Goal: Task Accomplishment & Management: Use online tool/utility

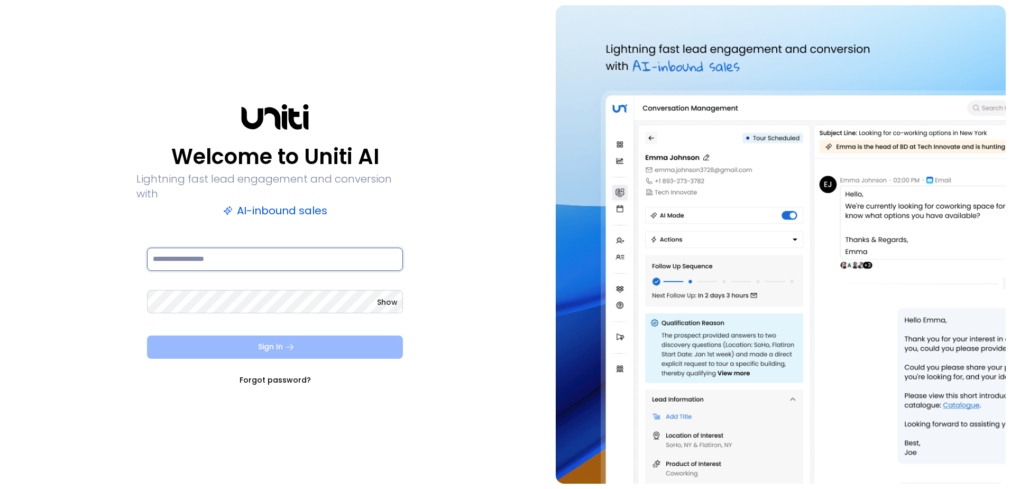
type input "**********"
click at [295, 342] on button "Sign In" at bounding box center [275, 346] width 256 height 23
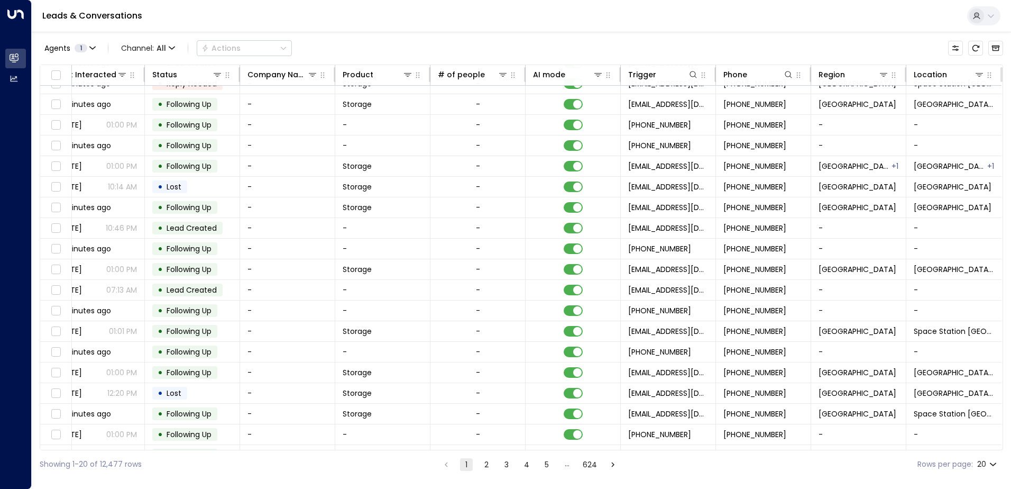
scroll to position [52, 216]
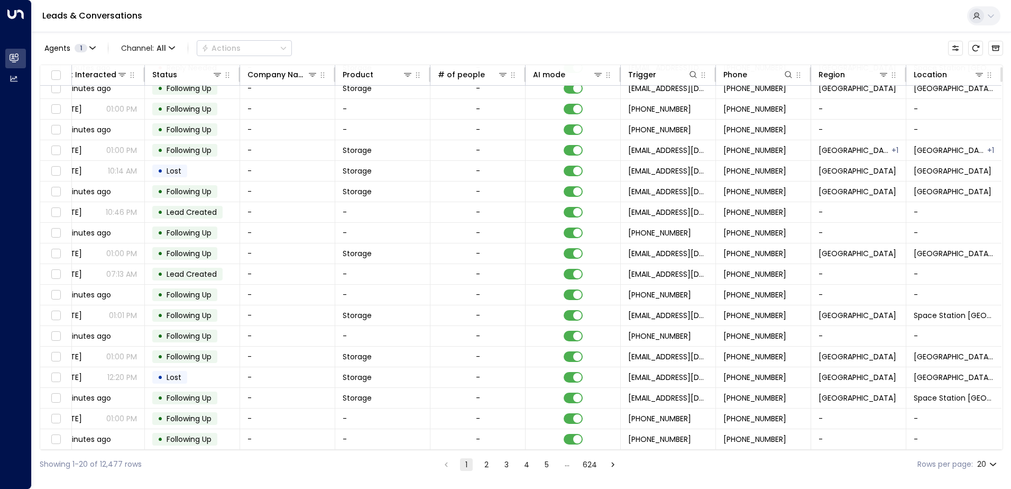
drag, startPoint x: 415, startPoint y: 417, endPoint x: 512, endPoint y: 448, distance: 102.2
click at [880, 75] on icon at bounding box center [883, 75] width 7 height 4
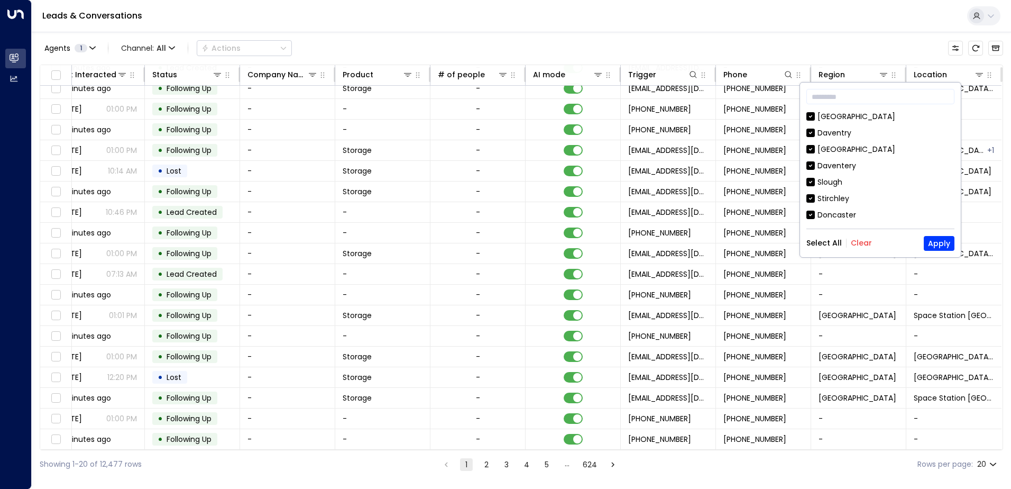
click at [855, 243] on button "Clear" at bounding box center [861, 243] width 21 height 8
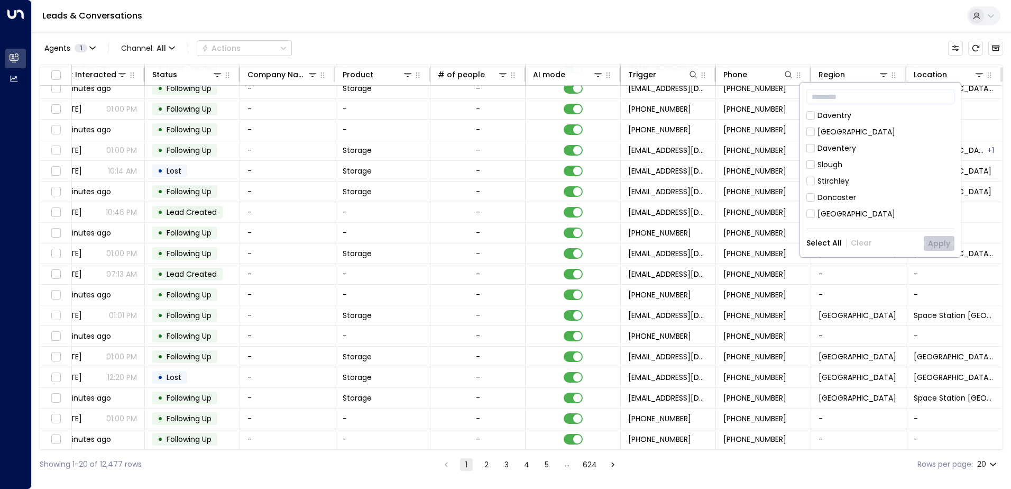
scroll to position [20, 0]
drag, startPoint x: 847, startPoint y: 153, endPoint x: 950, endPoint y: 153, distance: 103.2
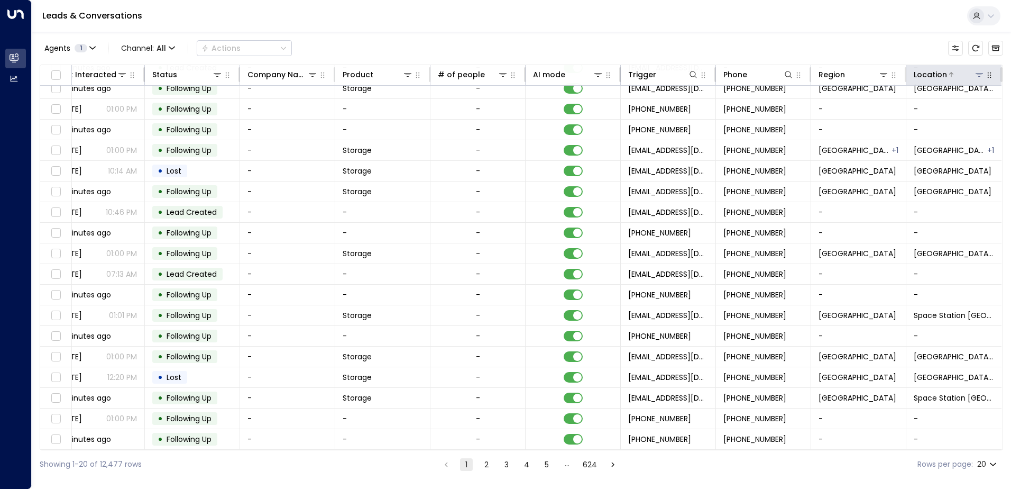
click at [950, 76] on icon at bounding box center [952, 74] width 4 height 5
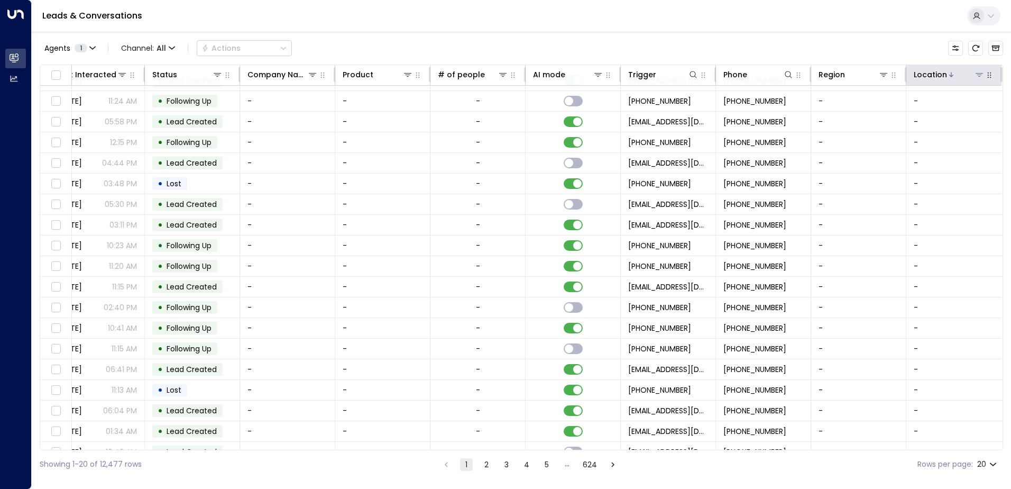
scroll to position [52, 216]
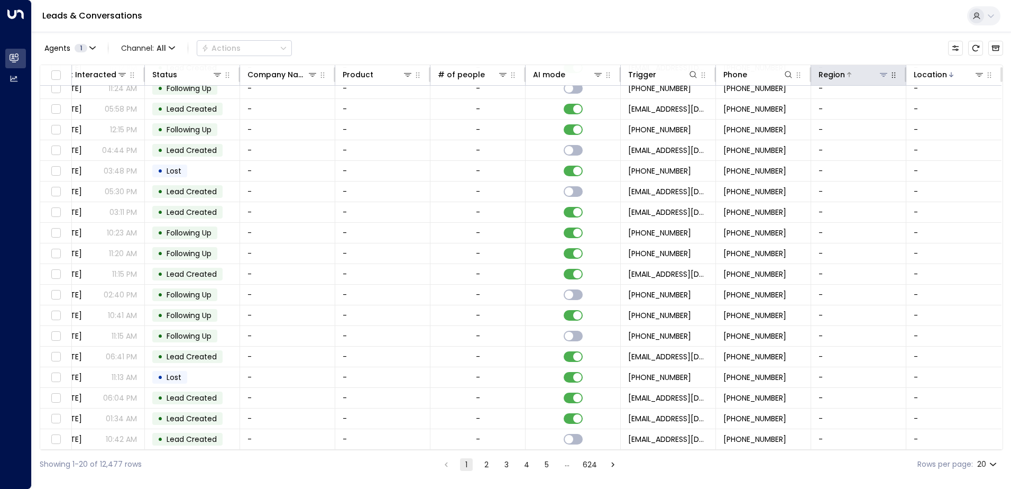
click at [875, 74] on div at bounding box center [867, 74] width 44 height 11
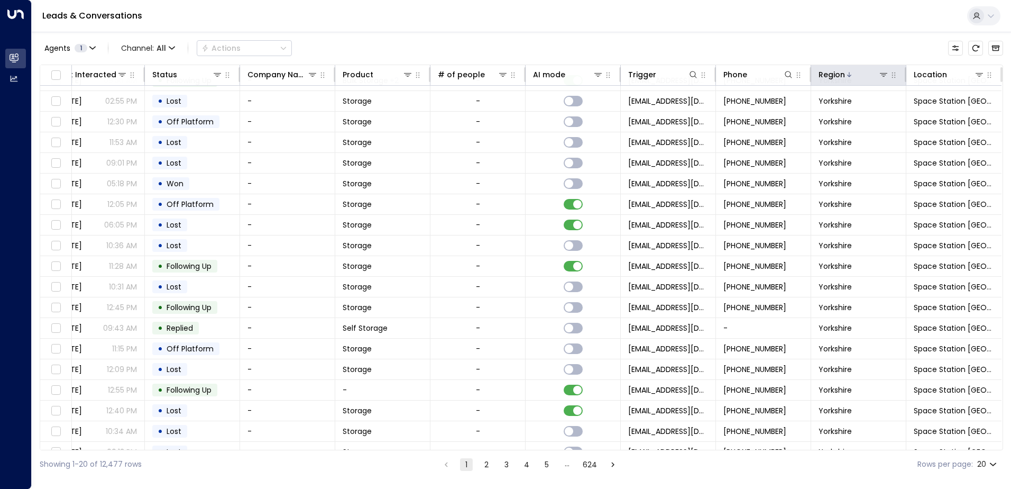
scroll to position [52, 216]
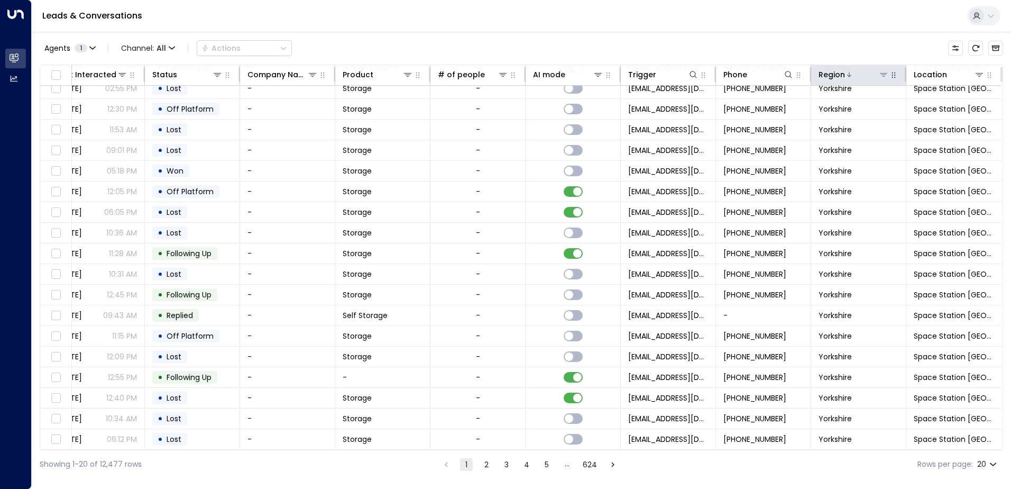
click at [883, 78] on icon at bounding box center [884, 74] width 8 height 8
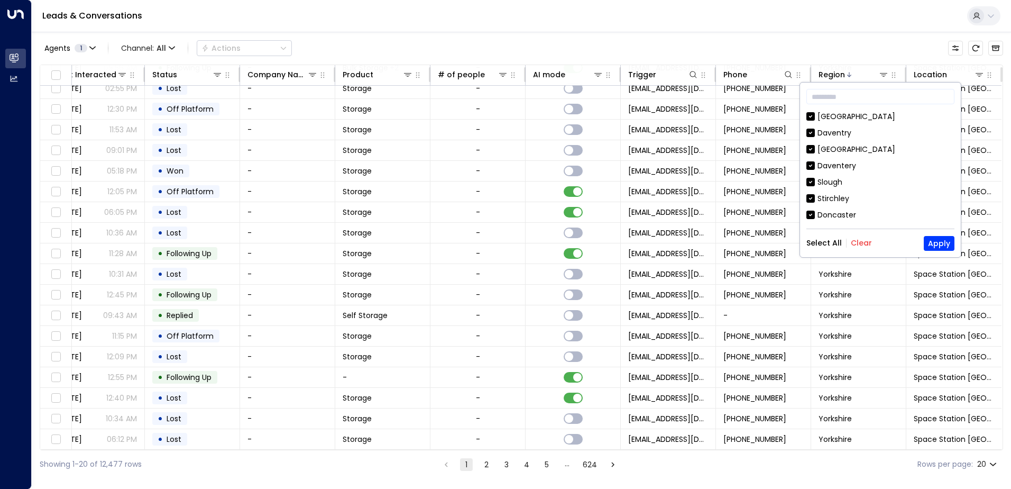
click at [879, 54] on div "Agents 1 Channel: All Actions" at bounding box center [522, 48] width 964 height 22
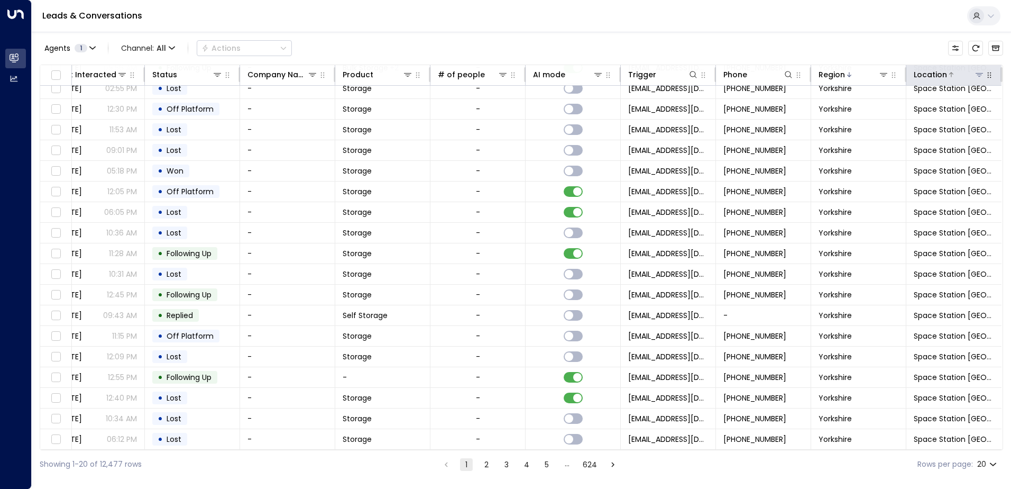
click at [976, 73] on icon at bounding box center [979, 75] width 7 height 4
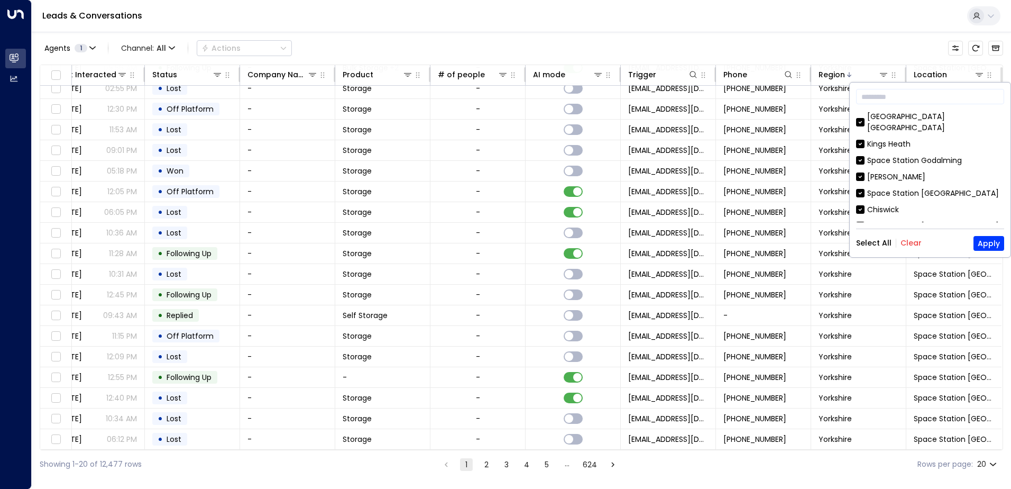
click at [914, 244] on button "Clear" at bounding box center [911, 243] width 21 height 8
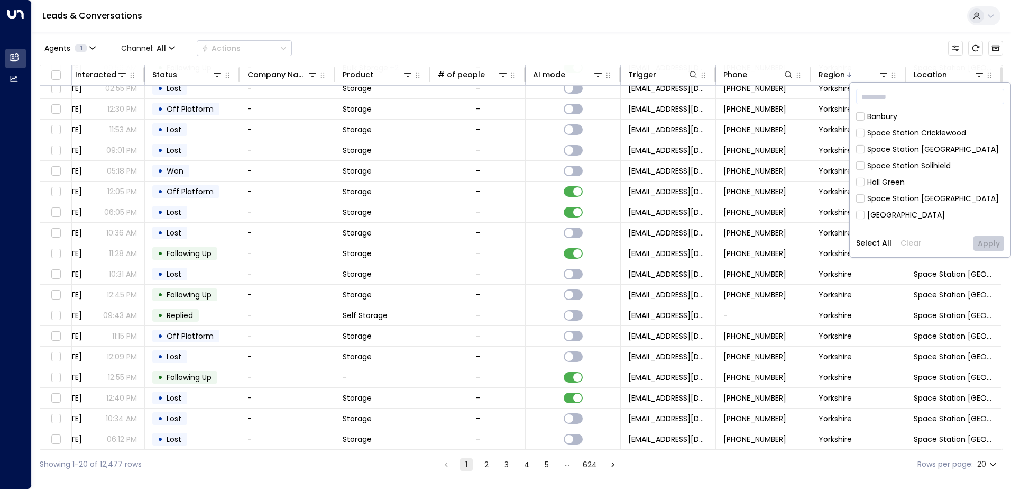
scroll to position [345, 0]
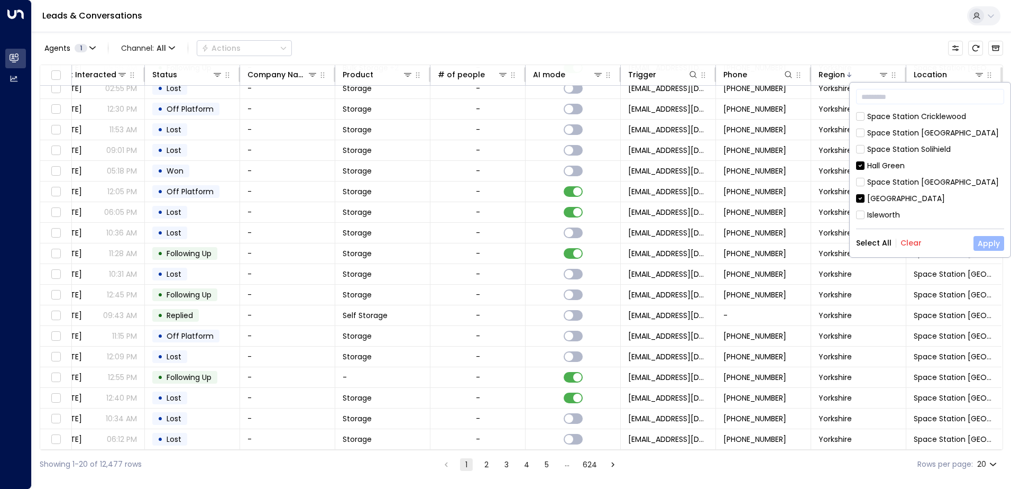
click at [986, 247] on button "Apply" at bounding box center [989, 243] width 31 height 15
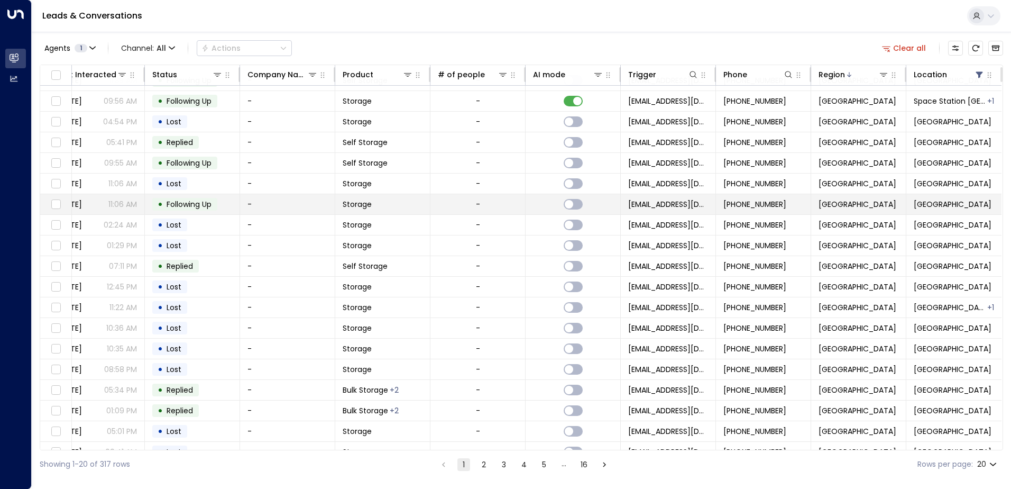
scroll to position [52, 216]
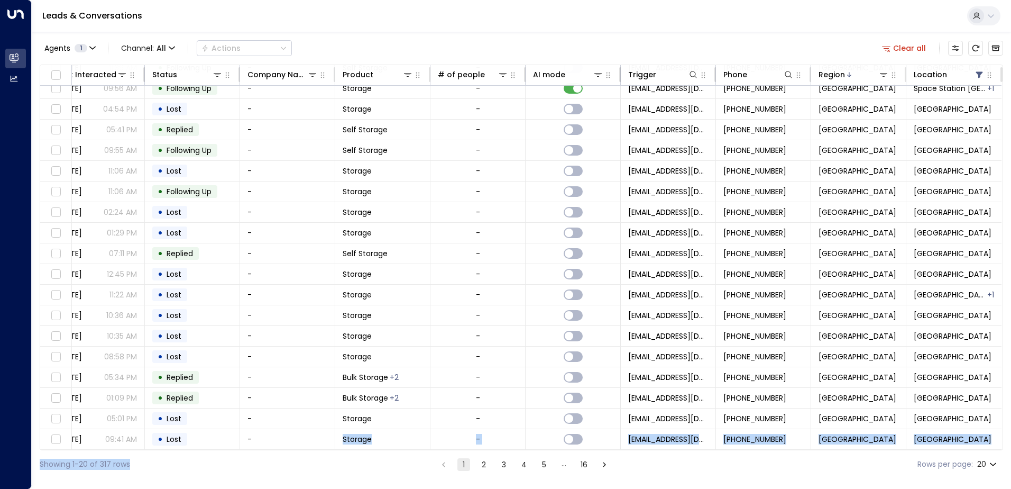
drag, startPoint x: 300, startPoint y: 450, endPoint x: 177, endPoint y: 453, distance: 123.3
click at [177, 453] on div "Agents 1 Channel: All Actions Clear all Lead Name Lead Email Last Interacted St…" at bounding box center [522, 255] width 964 height 446
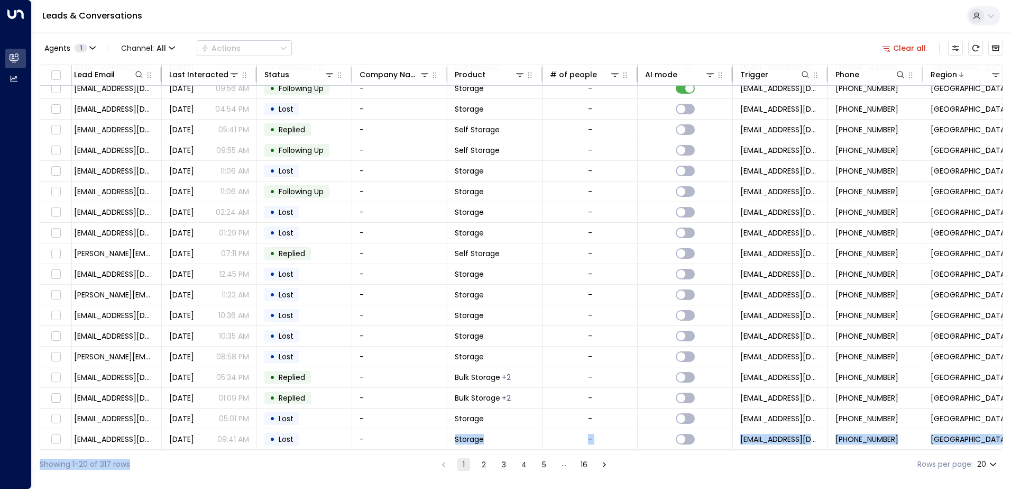
scroll to position [52, 0]
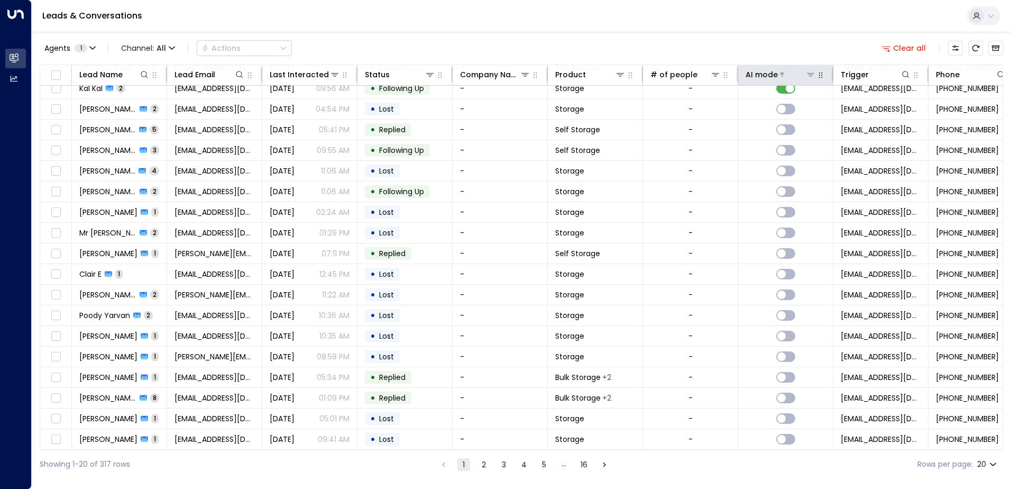
click at [776, 74] on div "AI mode" at bounding box center [762, 74] width 32 height 13
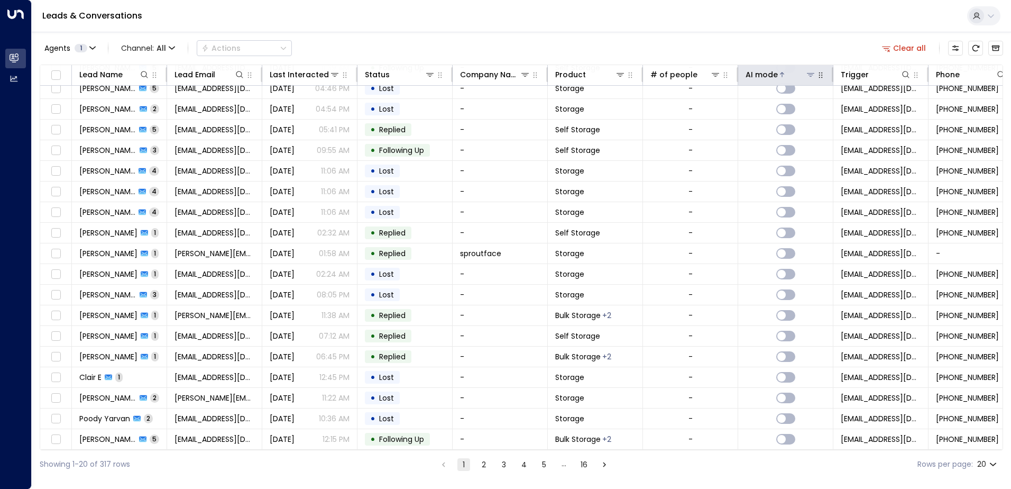
click at [780, 73] on icon at bounding box center [782, 74] width 6 height 6
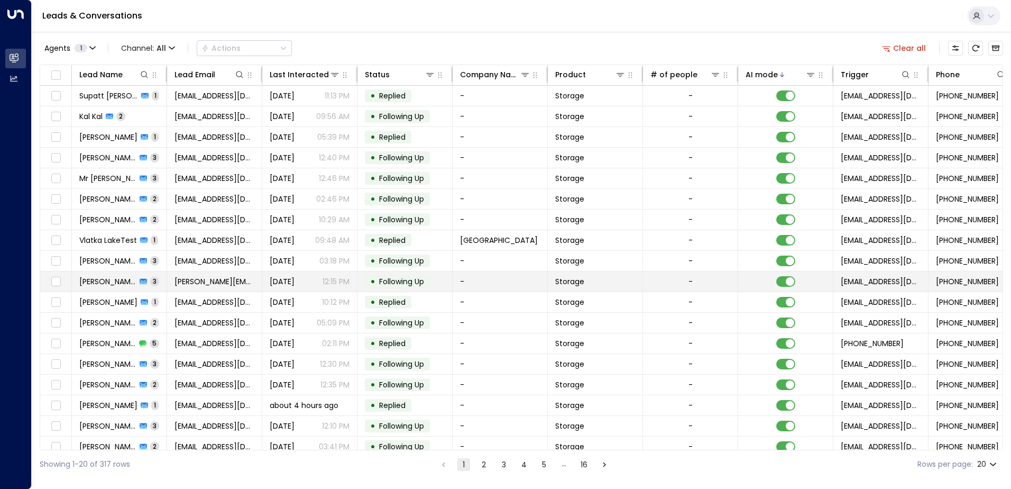
click at [514, 284] on td "-" at bounding box center [500, 281] width 95 height 20
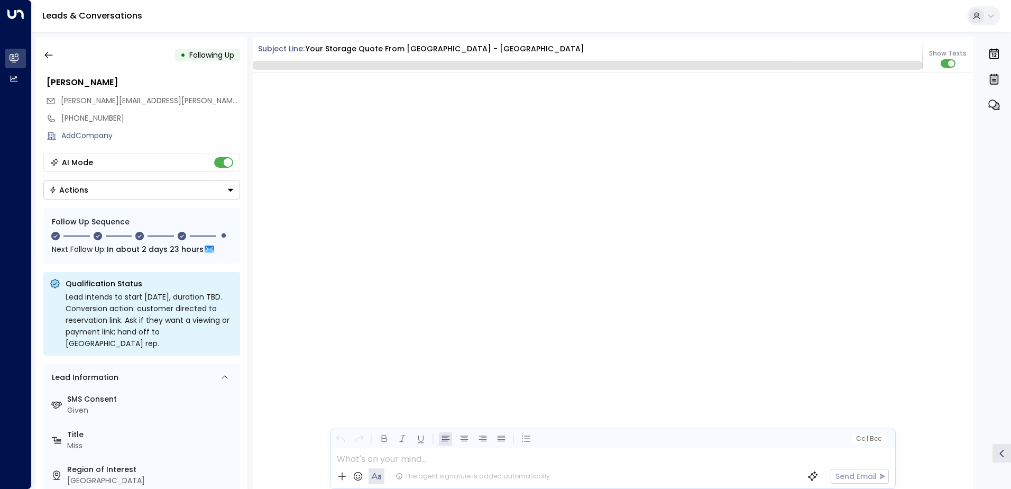
scroll to position [1298, 0]
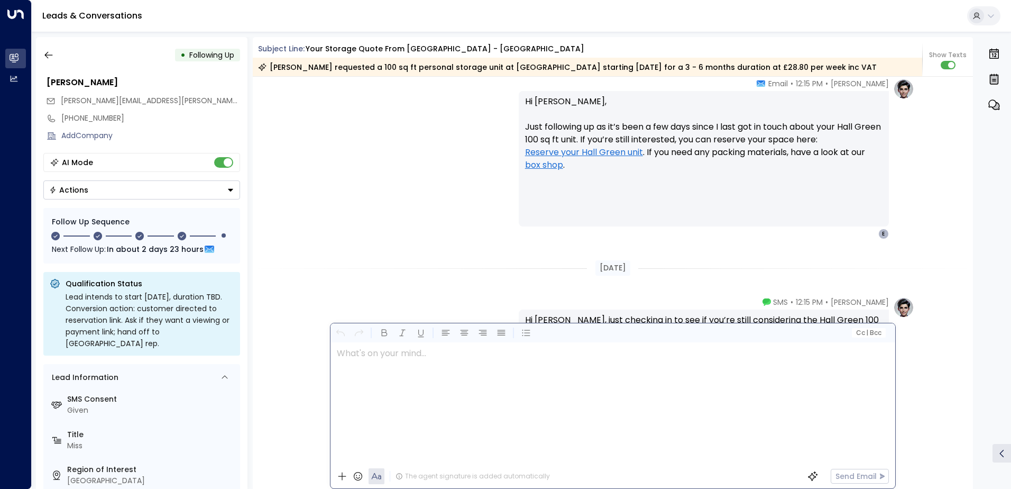
click at [846, 452] on div at bounding box center [613, 403] width 564 height 122
click at [372, 228] on div "[PERSON_NAME] • 12:15 PM • Email Hi [PERSON_NAME], Just following up as it’s be…" at bounding box center [613, 158] width 603 height 161
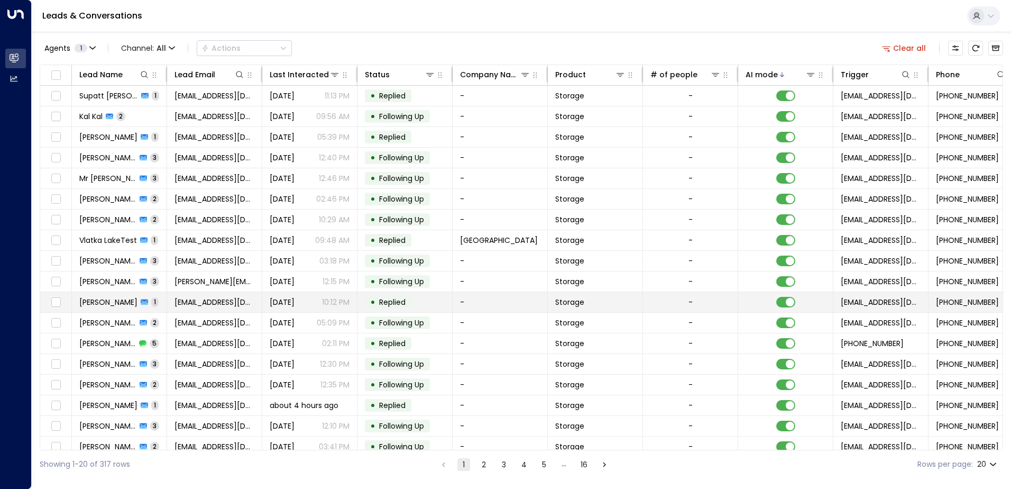
scroll to position [52, 0]
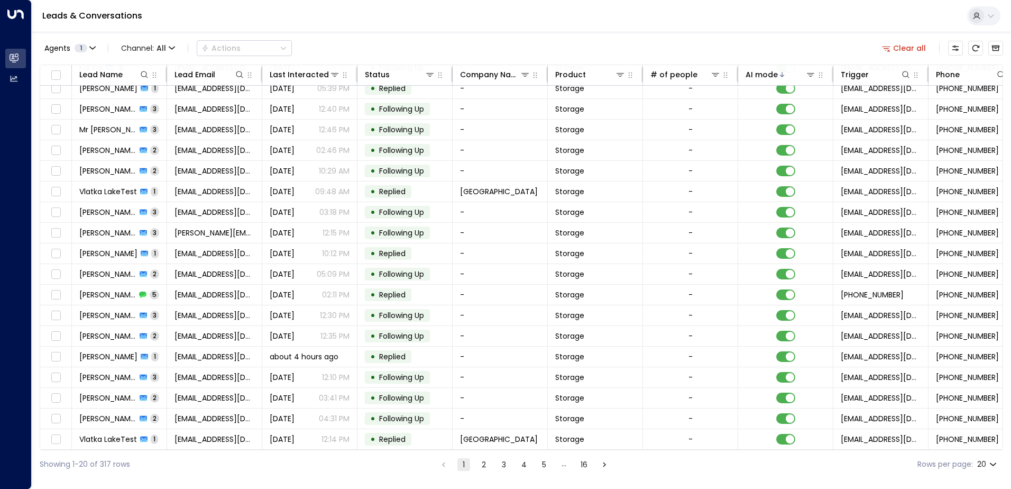
click at [485, 463] on button "2" at bounding box center [484, 464] width 13 height 13
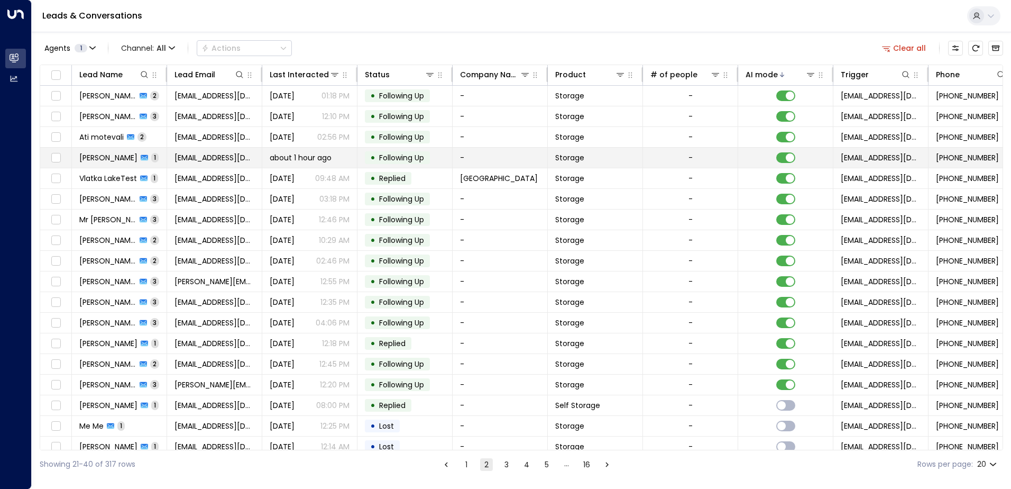
click at [115, 157] on span "[PERSON_NAME]" at bounding box center [108, 157] width 58 height 11
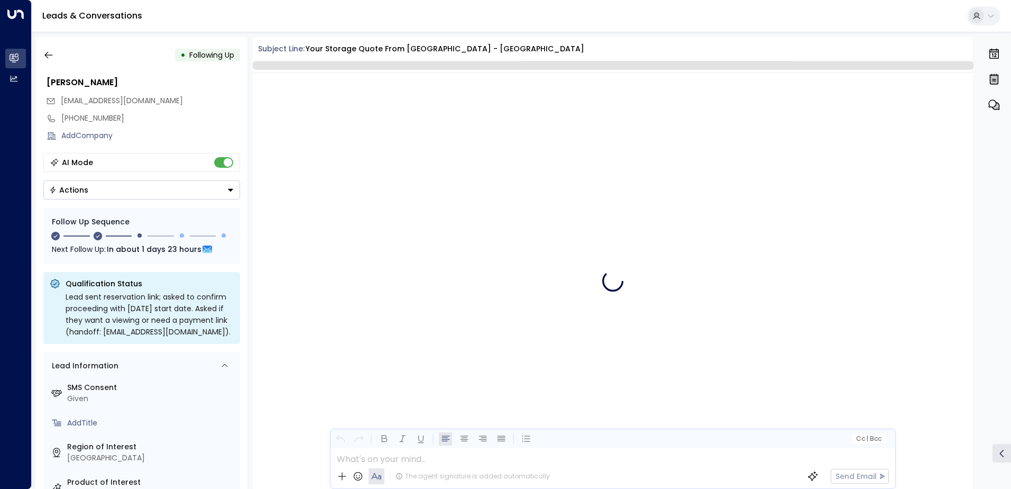
scroll to position [293, 0]
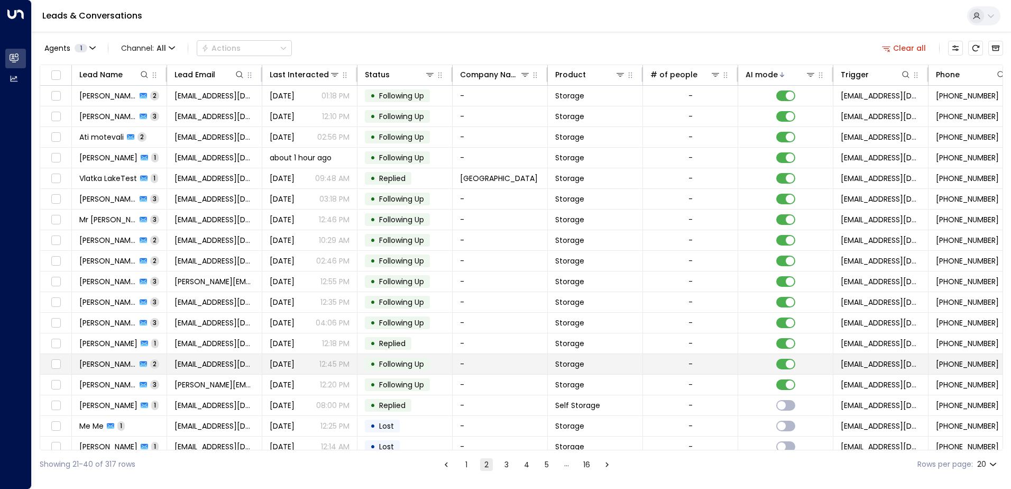
click at [117, 361] on span "[PERSON_NAME]" at bounding box center [107, 364] width 57 height 11
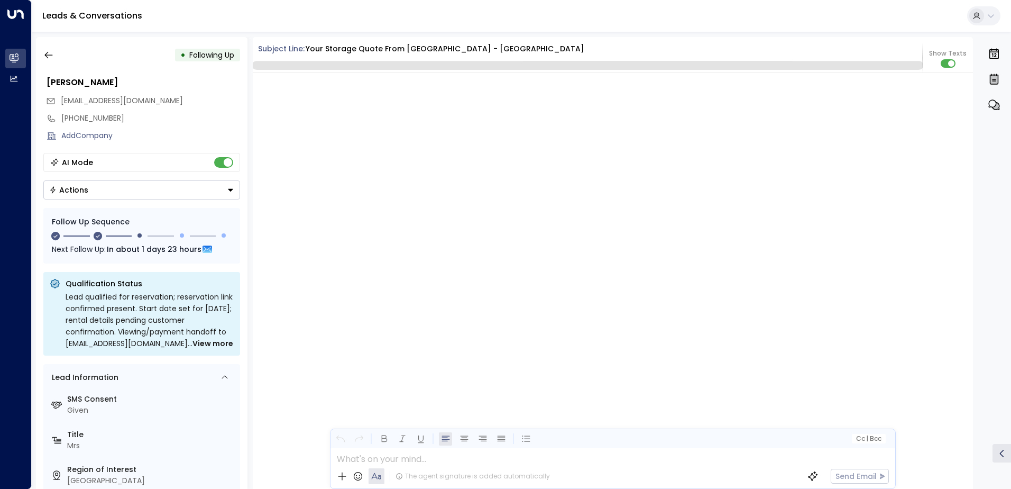
scroll to position [996, 0]
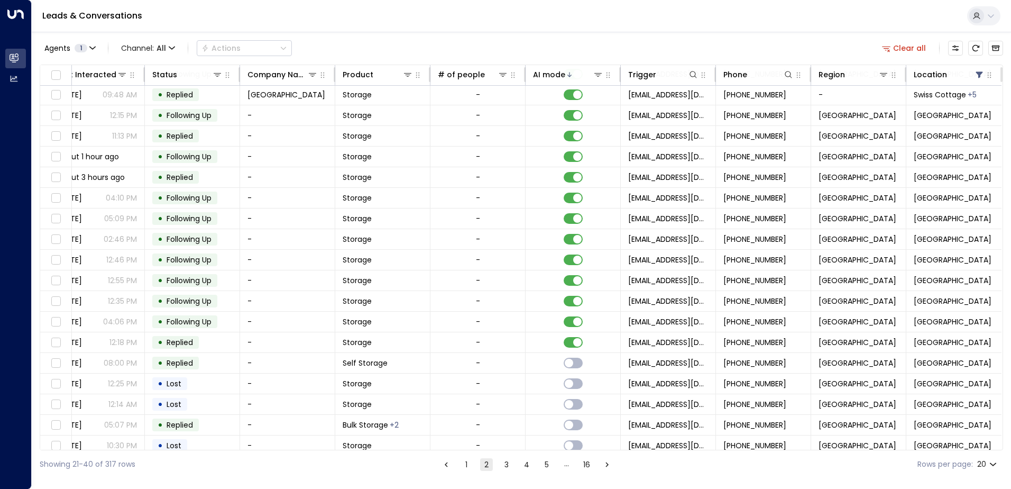
scroll to position [52, 216]
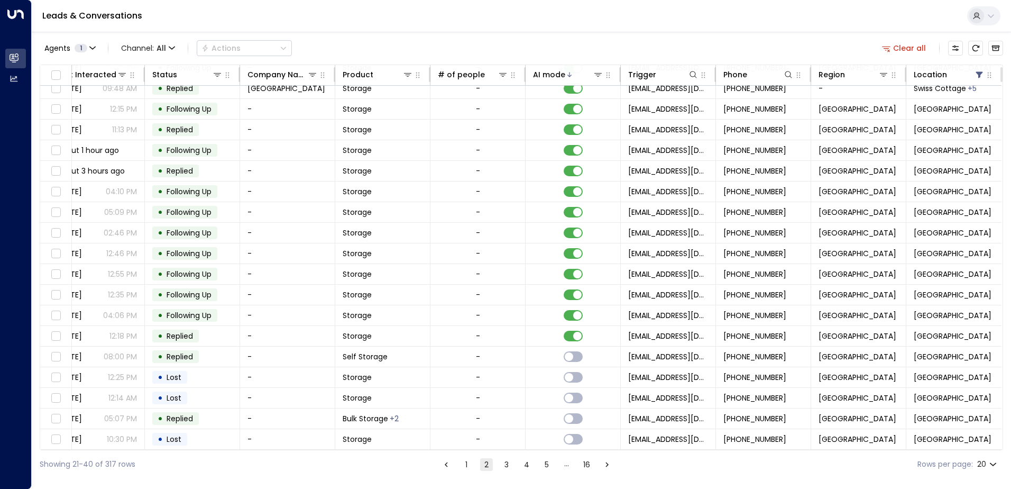
drag, startPoint x: 131, startPoint y: 377, endPoint x: 468, endPoint y: 467, distance: 348.1
click at [468, 466] on button "1" at bounding box center [466, 464] width 13 height 13
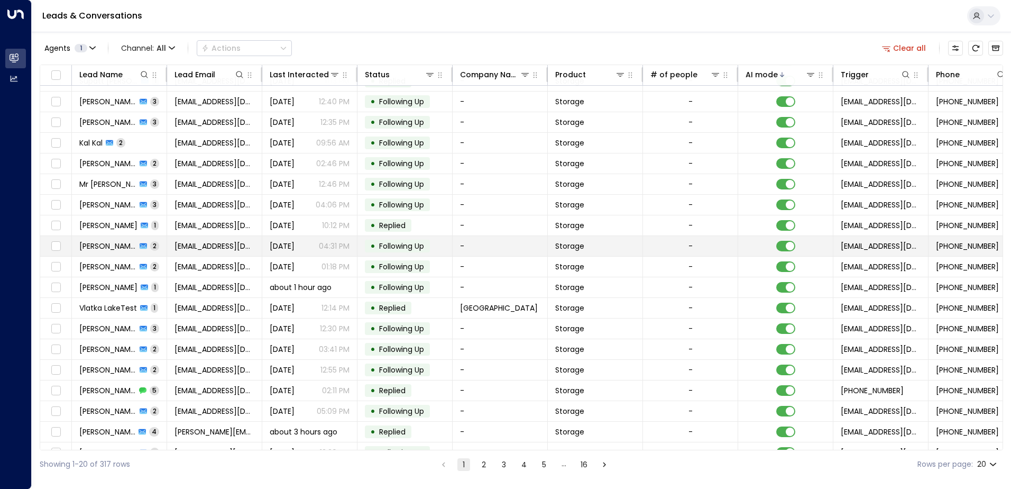
scroll to position [52, 0]
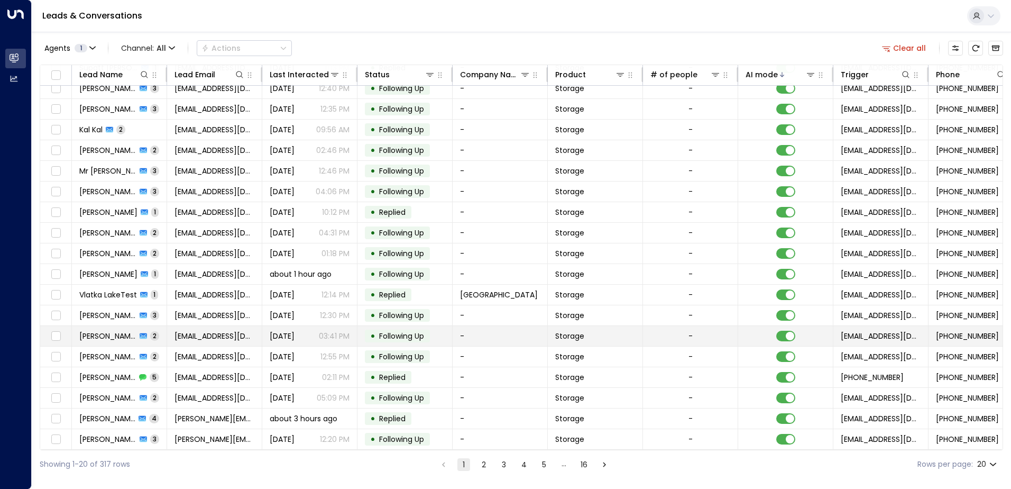
click at [116, 331] on span "[PERSON_NAME]" at bounding box center [107, 336] width 57 height 11
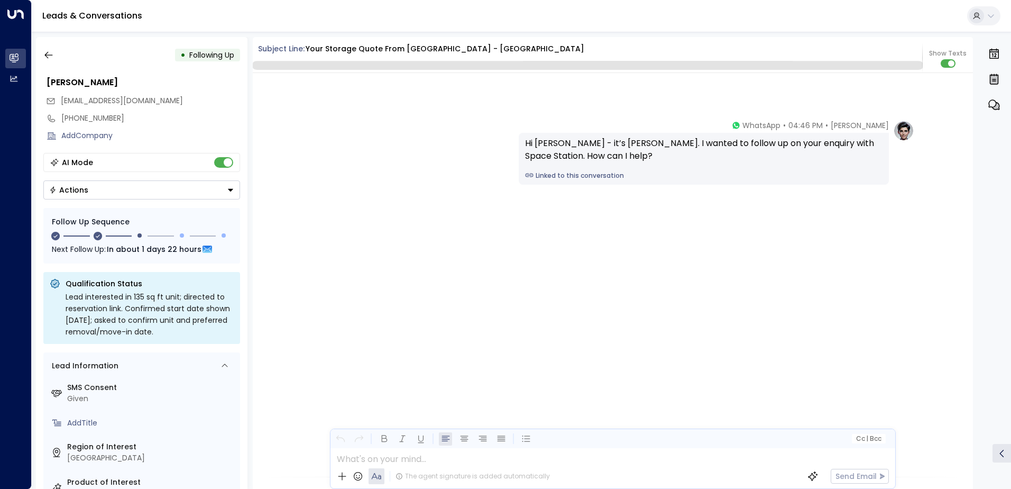
scroll to position [2367, 0]
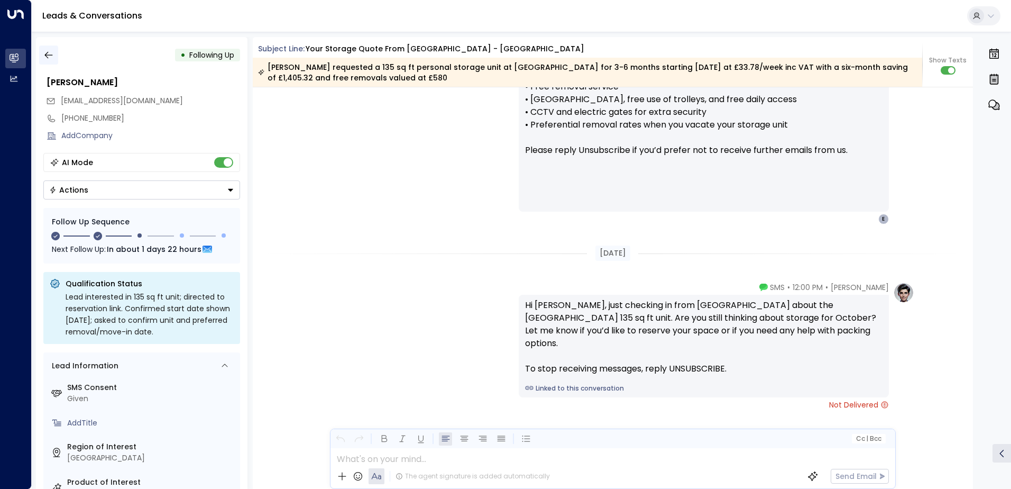
click at [43, 54] on icon "button" at bounding box center [48, 55] width 11 height 11
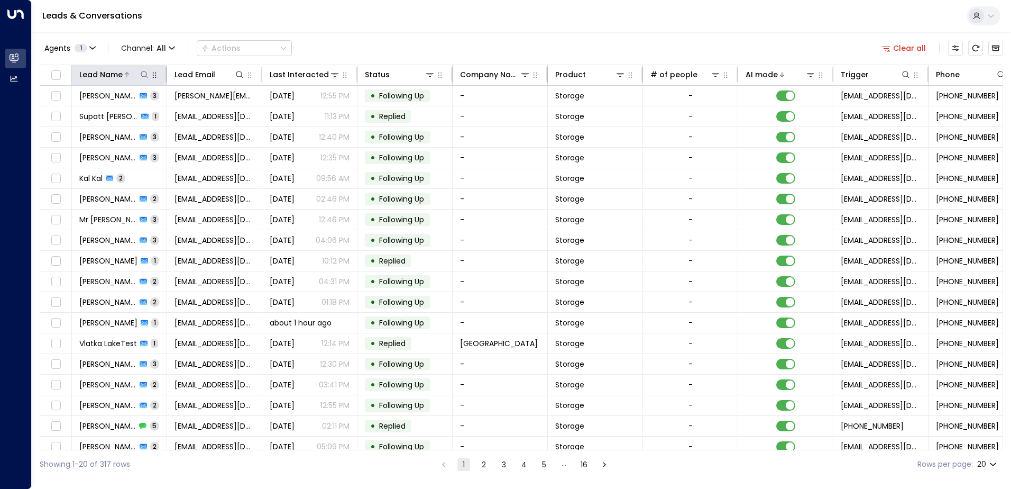
click at [142, 76] on icon at bounding box center [144, 74] width 7 height 7
type input "*****"
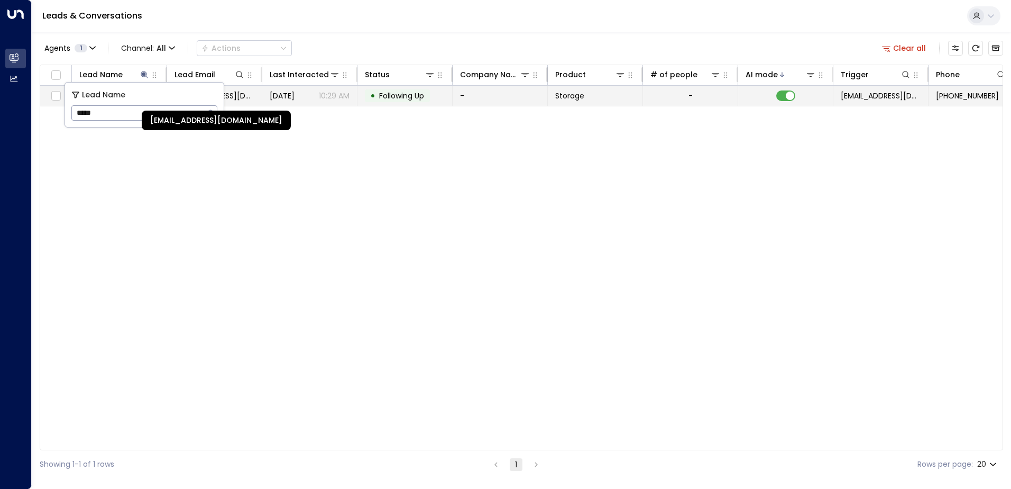
click at [239, 99] on span "[EMAIL_ADDRESS][DOMAIN_NAME]" at bounding box center [215, 95] width 80 height 11
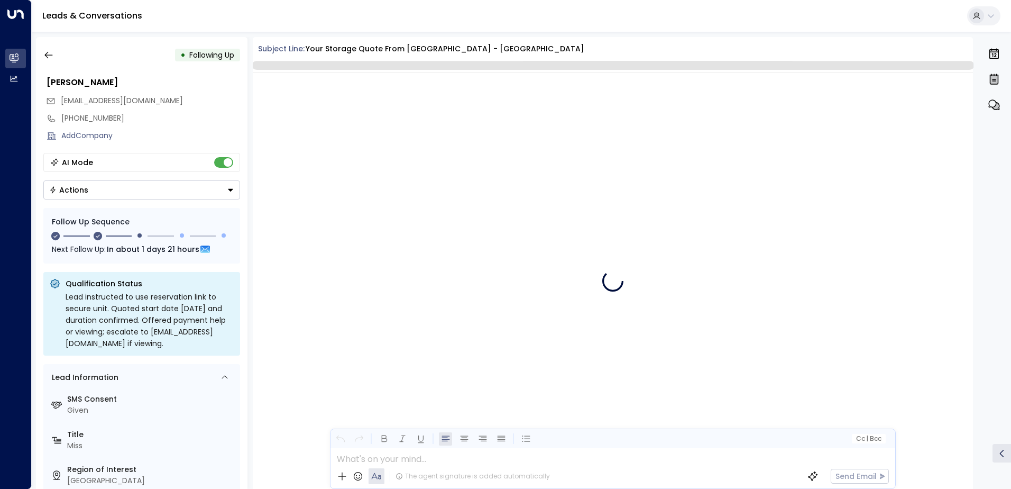
scroll to position [1084, 0]
